Goal: Task Accomplishment & Management: Complete application form

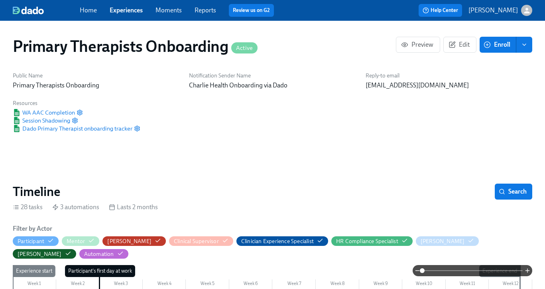
click at [129, 10] on link "Experiences" at bounding box center [126, 10] width 33 height 8
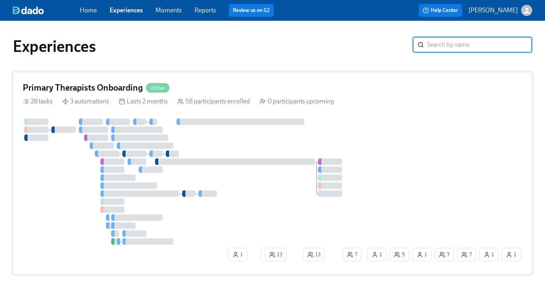
scroll to position [30, 0]
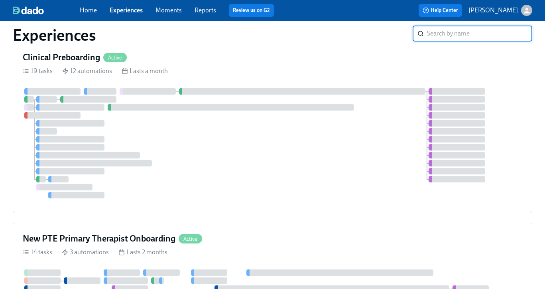
click at [131, 13] on link "Experiences" at bounding box center [126, 10] width 33 height 8
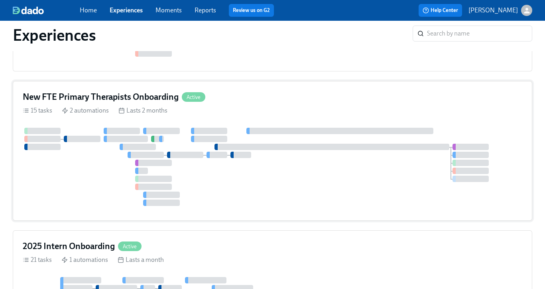
scroll to position [345, 0]
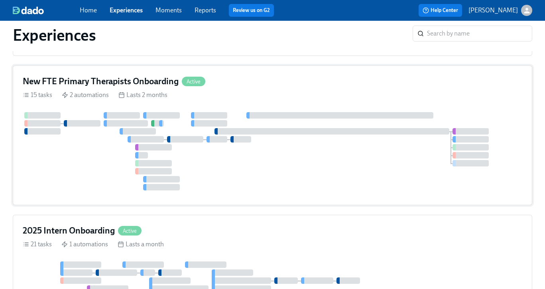
click at [217, 89] on div "New FTE Primary Therapists Onboarding Active 15 tasks 2 automations Lasts 2 mon…" at bounding box center [273, 135] width 520 height 140
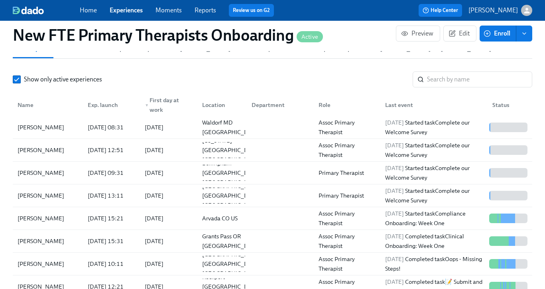
scroll to position [787, 0]
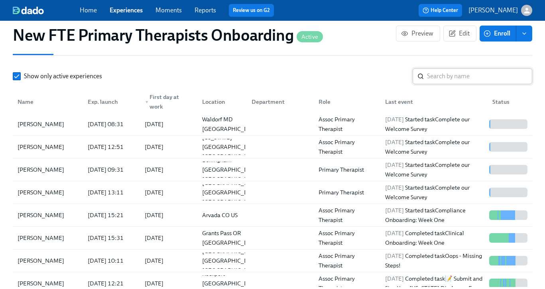
click at [452, 78] on input "search" at bounding box center [479, 76] width 105 height 16
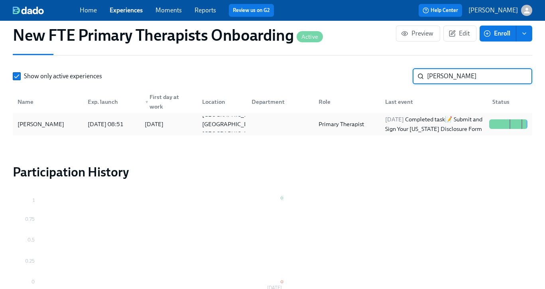
type input "margaret"
click at [57, 122] on div "[PERSON_NAME]" at bounding box center [40, 124] width 53 height 10
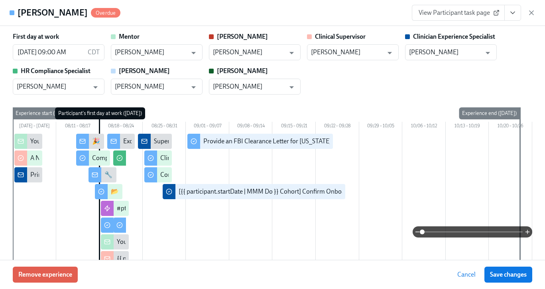
click at [512, 18] on button "View task page" at bounding box center [513, 13] width 17 height 16
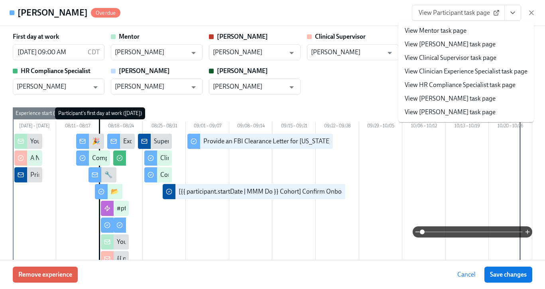
click at [453, 73] on link "View Clinician Experience Specialist task page" at bounding box center [466, 71] width 123 height 9
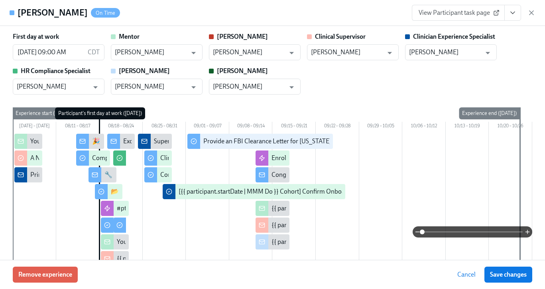
scroll to position [0, 4263]
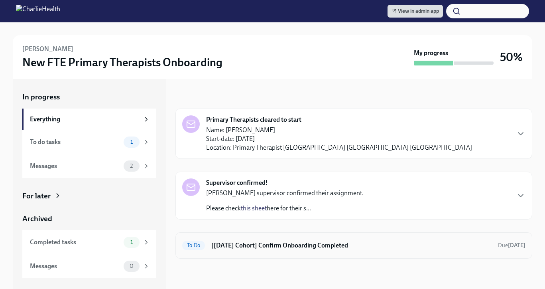
click at [282, 245] on h6 "[[DATE] Cohort] Confirm Onboarding Completed" at bounding box center [351, 245] width 280 height 9
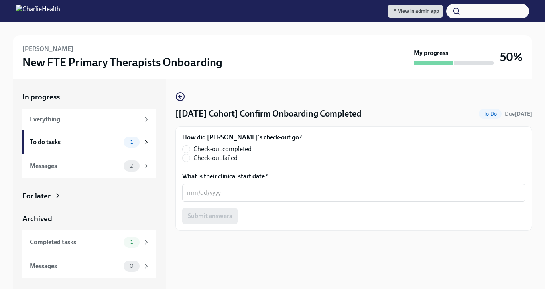
click at [190, 150] on label "Check-out completed" at bounding box center [238, 149] width 113 height 9
click at [190, 150] on input "Check-out completed" at bounding box center [186, 149] width 7 height 7
radio input "true"
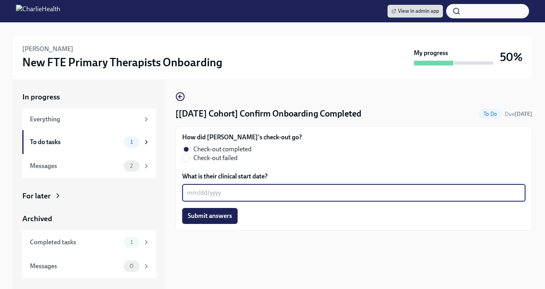
click at [206, 190] on textarea "What is their clinical start date?" at bounding box center [354, 193] width 334 height 10
type textarea "[DATE]"
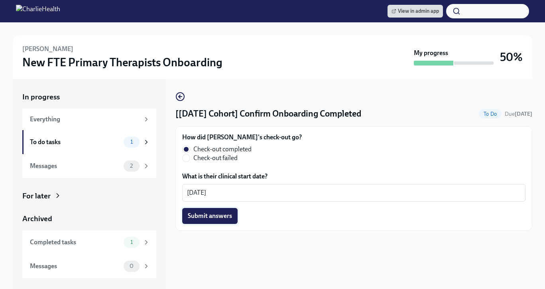
click at [202, 216] on span "Submit answers" at bounding box center [210, 216] width 44 height 8
